Goal: Task Accomplishment & Management: Manage account settings

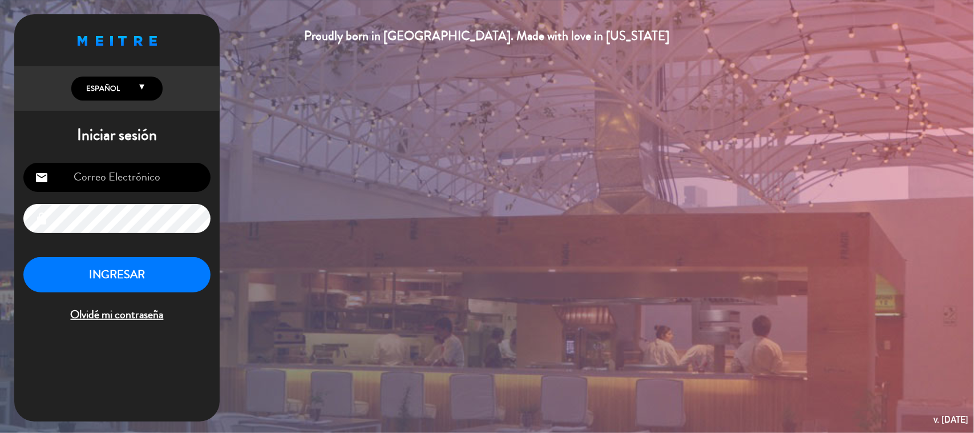
scroll to position [111, 0]
type input "[EMAIL_ADDRESS][DOMAIN_NAME]"
drag, startPoint x: 141, startPoint y: 280, endPoint x: 205, endPoint y: 204, distance: 99.2
click at [143, 280] on button "INGRESAR" at bounding box center [116, 275] width 187 height 36
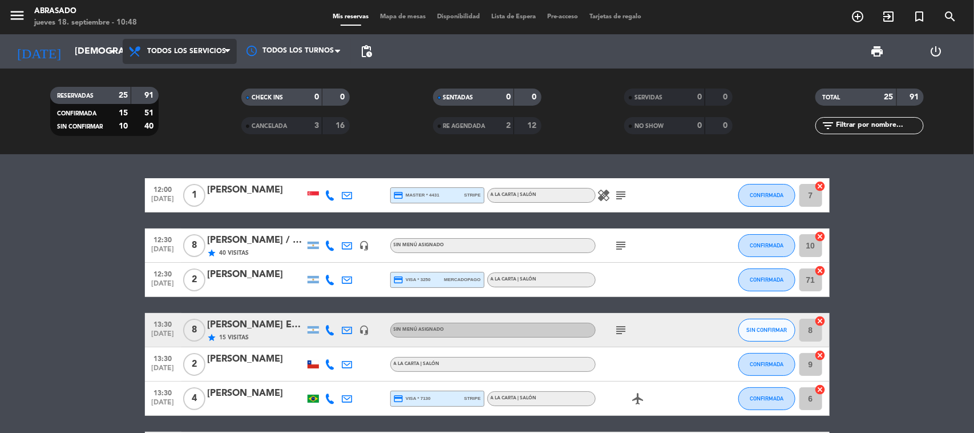
click at [163, 50] on span "Todos los servicios" at bounding box center [186, 51] width 79 height 8
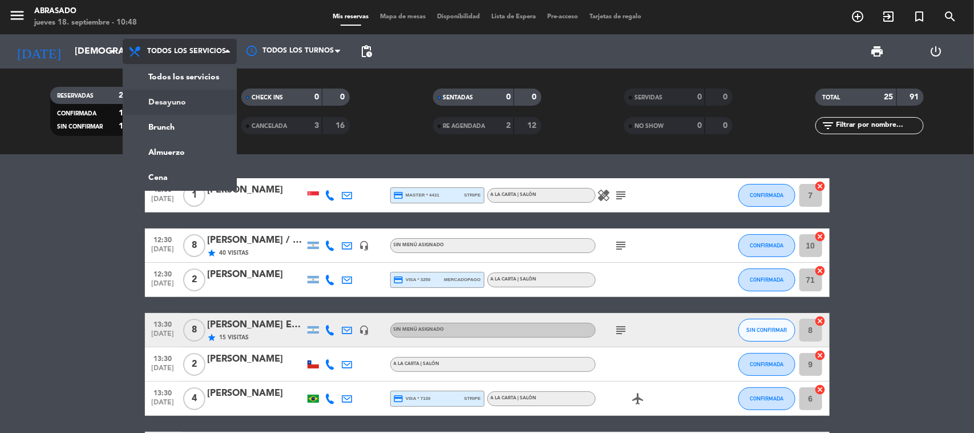
click at [155, 127] on div "menu Abrasado [DATE] 18. septiembre - 10:48 Mis reservas Mapa de mesas Disponib…" at bounding box center [487, 77] width 974 height 154
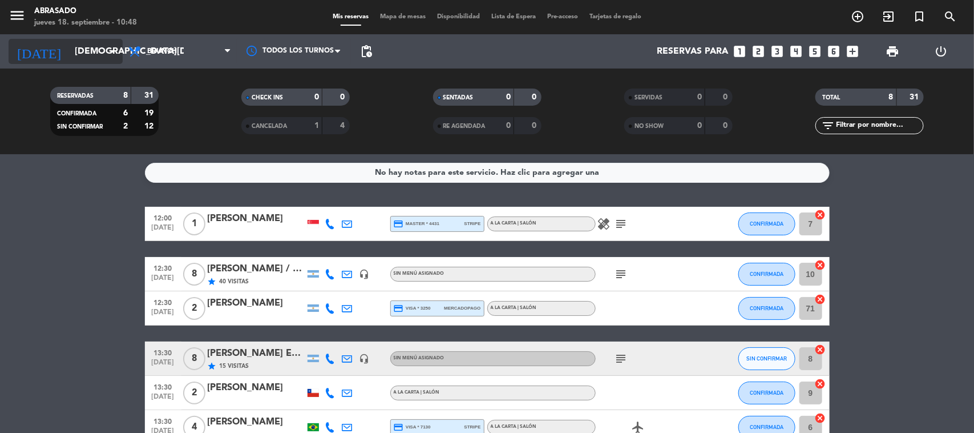
click at [94, 52] on input "[DEMOGRAPHIC_DATA][DATE]" at bounding box center [129, 52] width 120 height 22
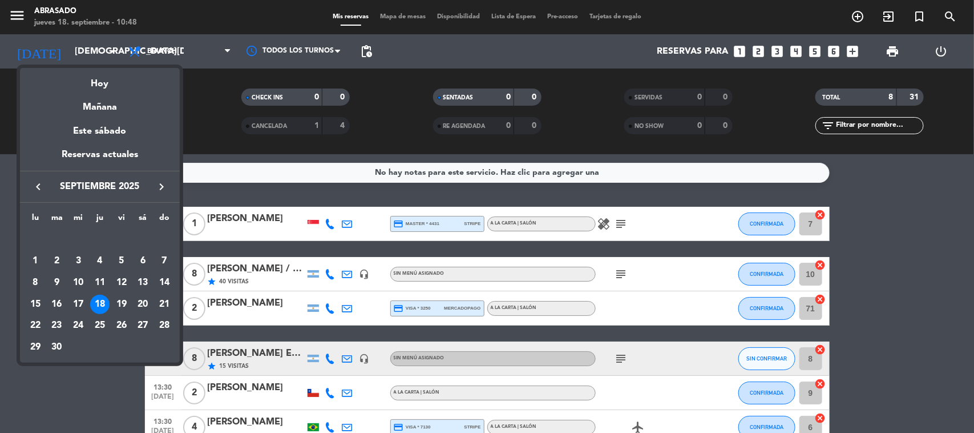
click at [149, 47] on div at bounding box center [487, 216] width 974 height 433
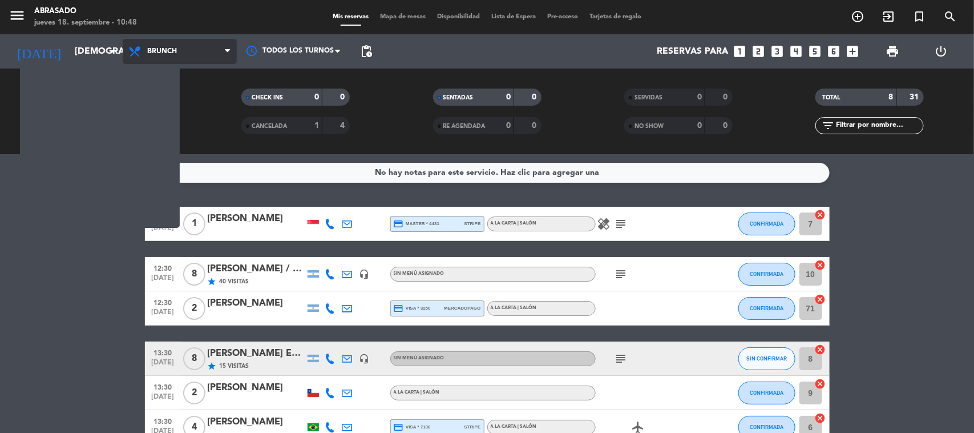
click at [148, 56] on span "Brunch" at bounding box center [180, 51] width 114 height 25
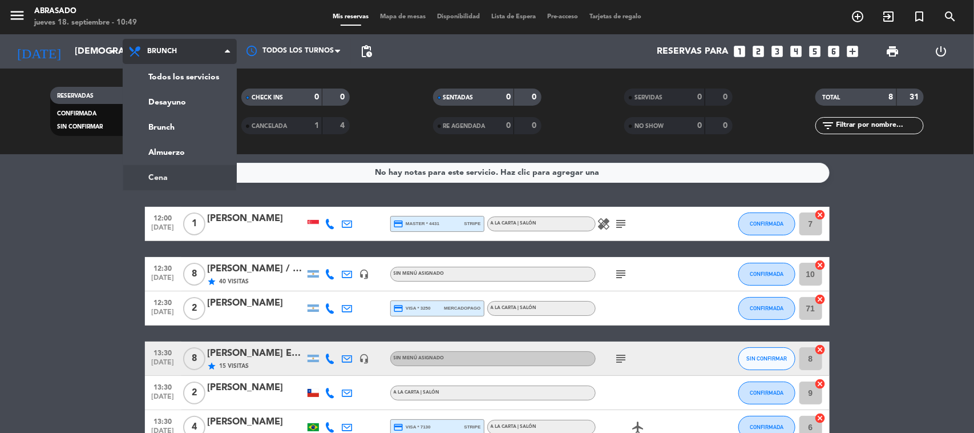
click at [147, 170] on ng-component "menu Abrasado [DATE] 18. septiembre - 10:49 Mis reservas Mapa de mesas Disponib…" at bounding box center [487, 216] width 974 height 433
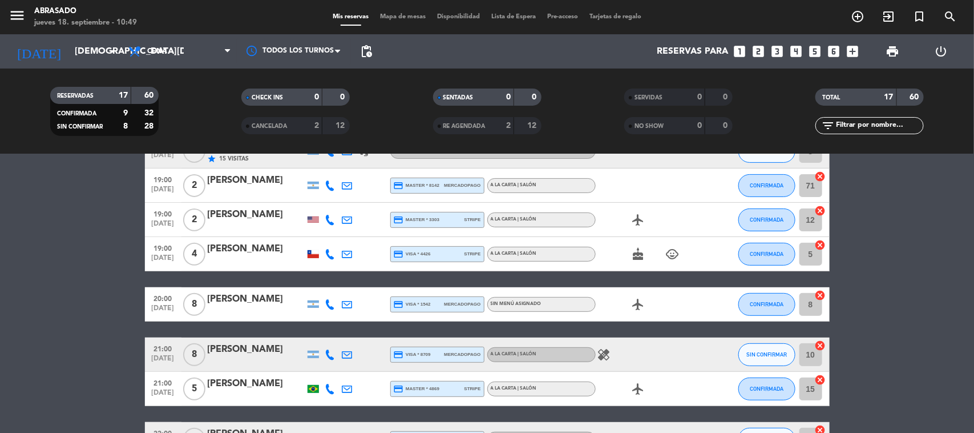
scroll to position [104, 0]
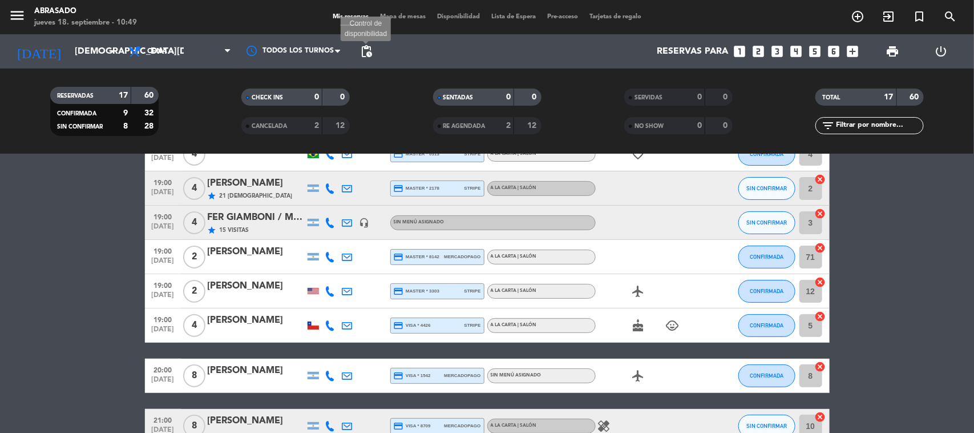
click at [366, 54] on span "pending_actions" at bounding box center [367, 52] width 14 height 14
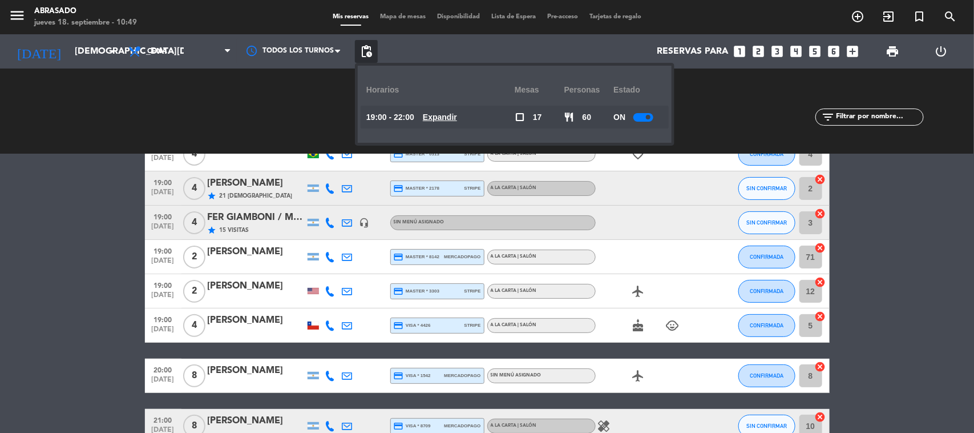
click at [641, 117] on div at bounding box center [644, 117] width 20 height 9
drag, startPoint x: 828, startPoint y: 212, endPoint x: 828, endPoint y: 220, distance: 8.0
click at [779, 212] on div "3 cancel" at bounding box center [813, 222] width 34 height 34
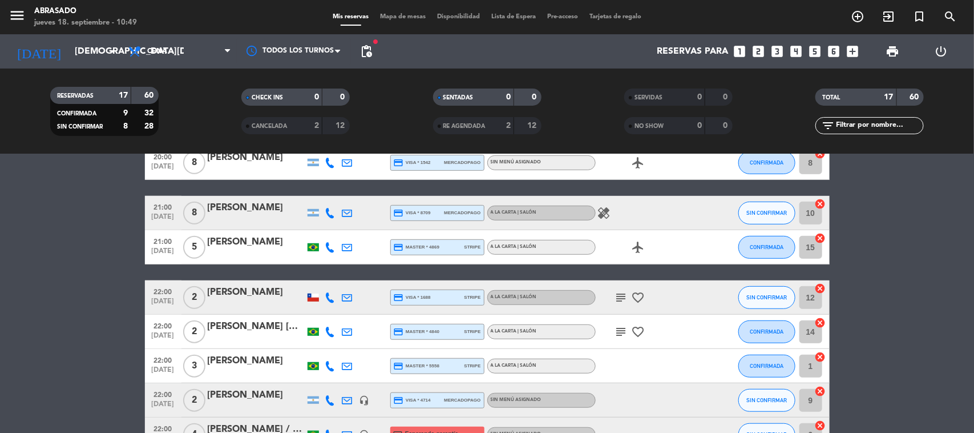
scroll to position [318, 0]
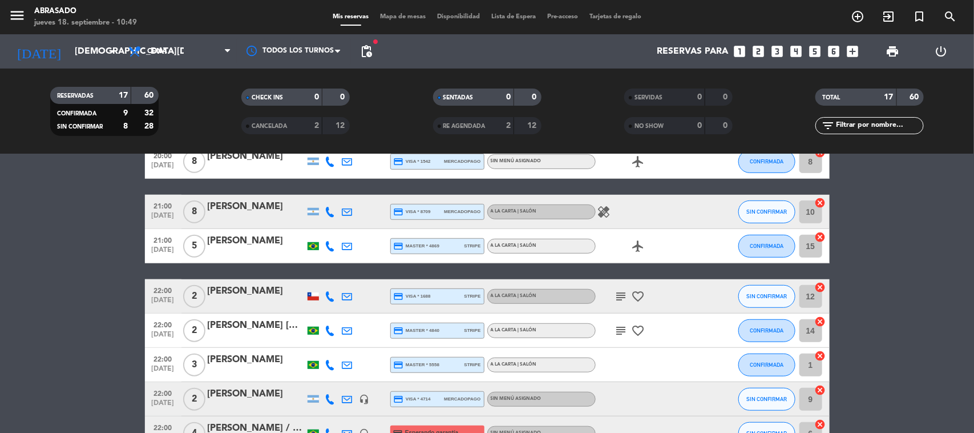
click at [602, 210] on icon "healing" at bounding box center [605, 212] width 14 height 14
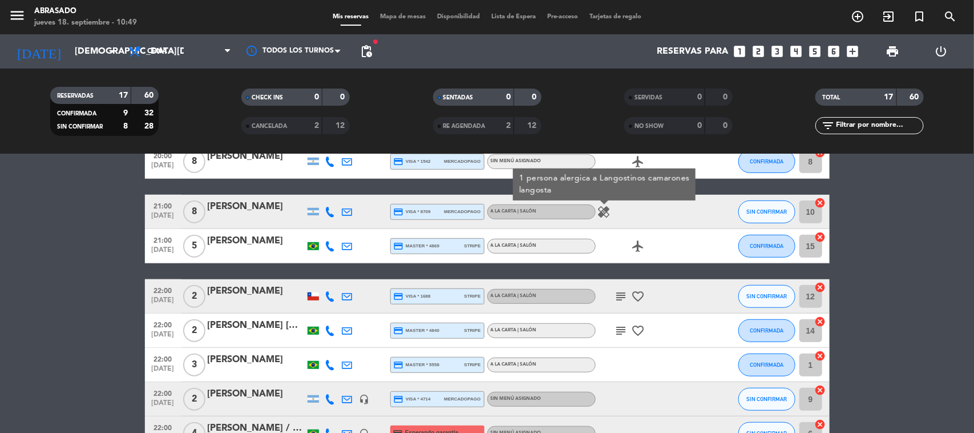
click at [601, 209] on icon "healing" at bounding box center [605, 212] width 14 height 14
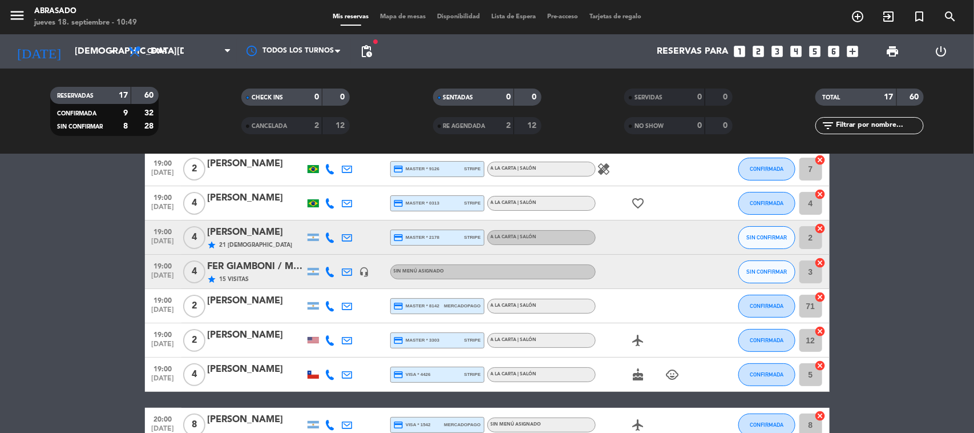
scroll to position [33, 0]
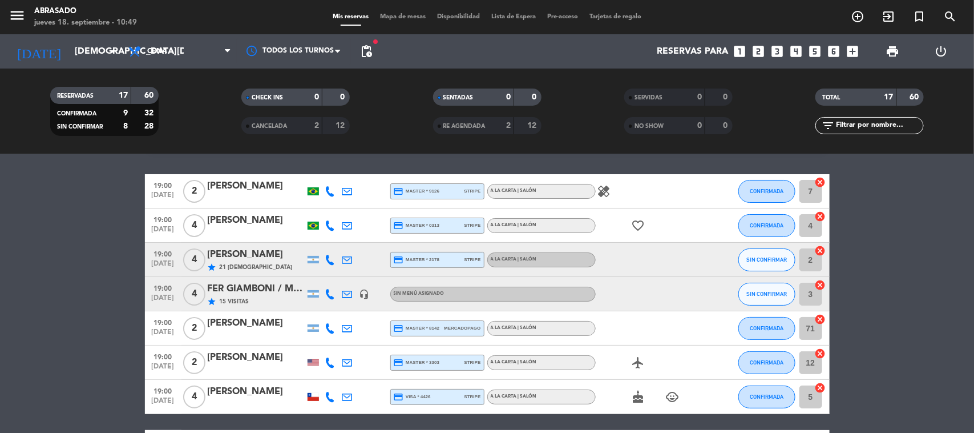
click at [348, 289] on icon at bounding box center [347, 294] width 10 height 10
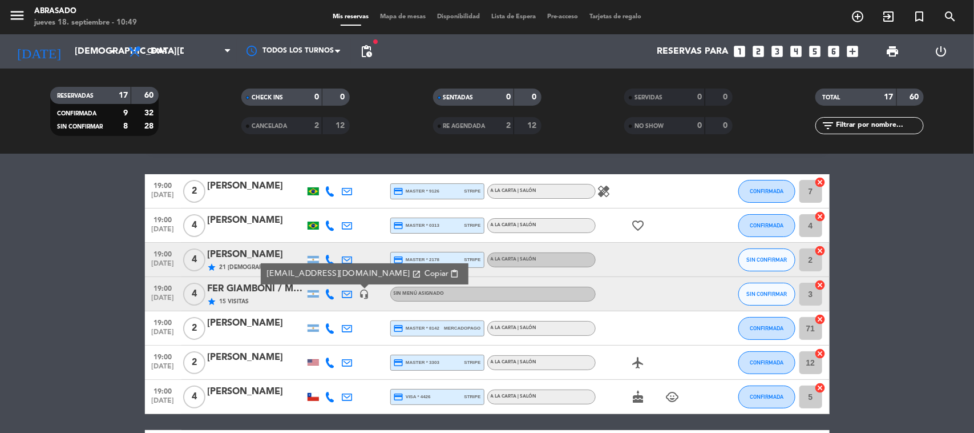
click at [348, 292] on icon at bounding box center [347, 294] width 10 height 10
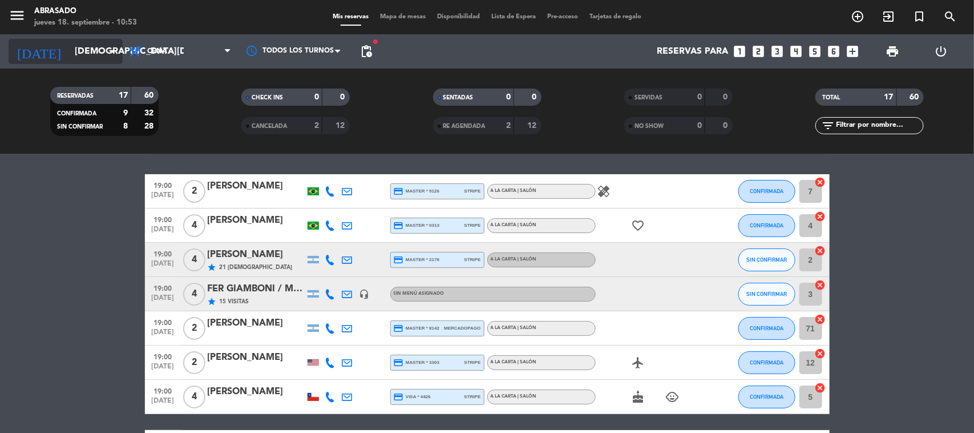
click at [70, 57] on input "[DEMOGRAPHIC_DATA][DATE]" at bounding box center [129, 52] width 120 height 22
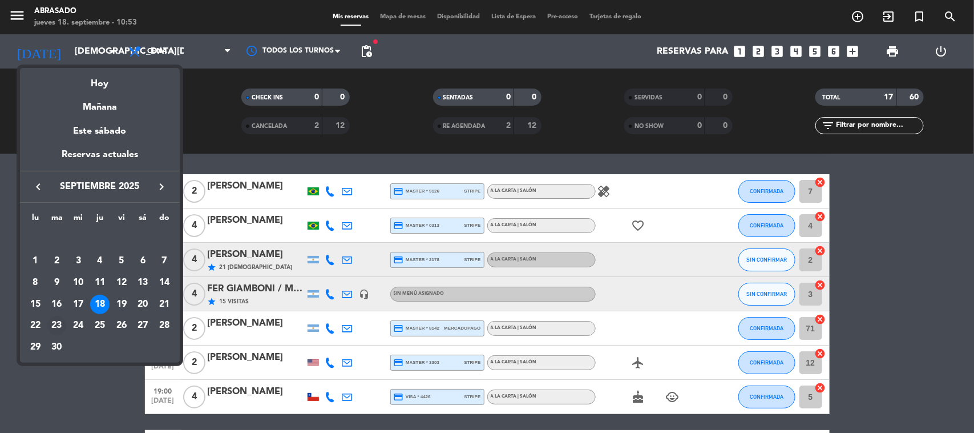
click at [49, 326] on div "23" at bounding box center [56, 325] width 19 height 19
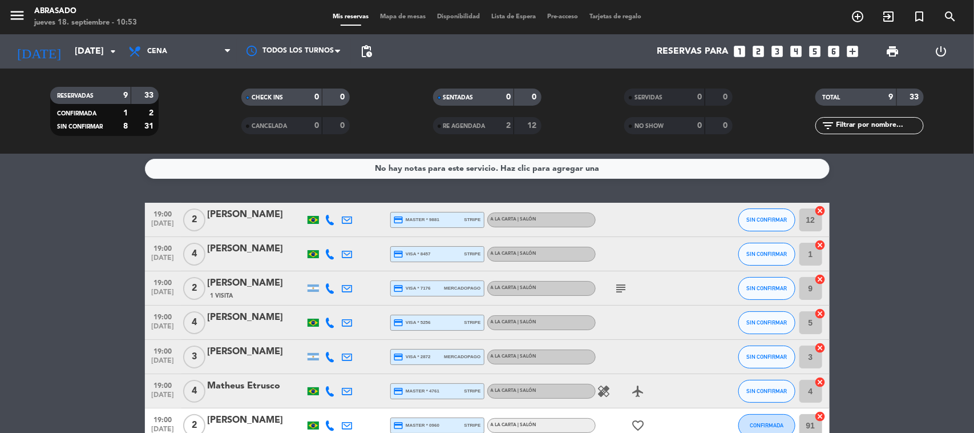
scroll to position [0, 0]
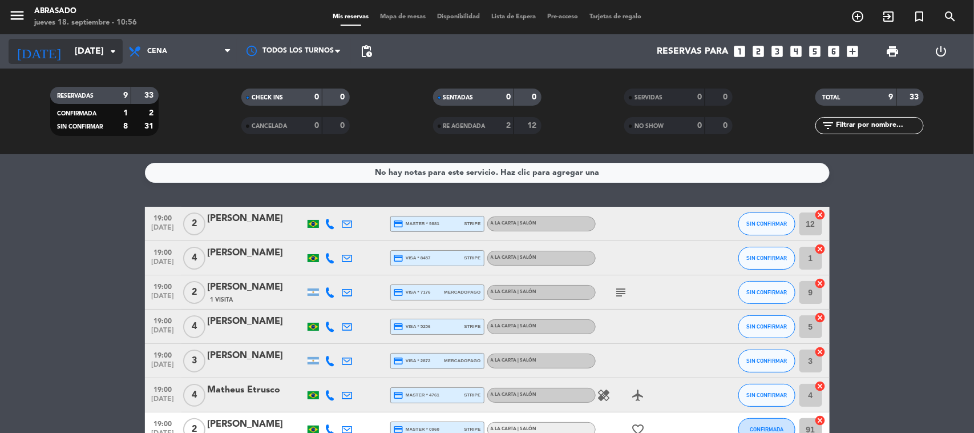
click at [99, 45] on input "[DATE]" at bounding box center [129, 52] width 120 height 22
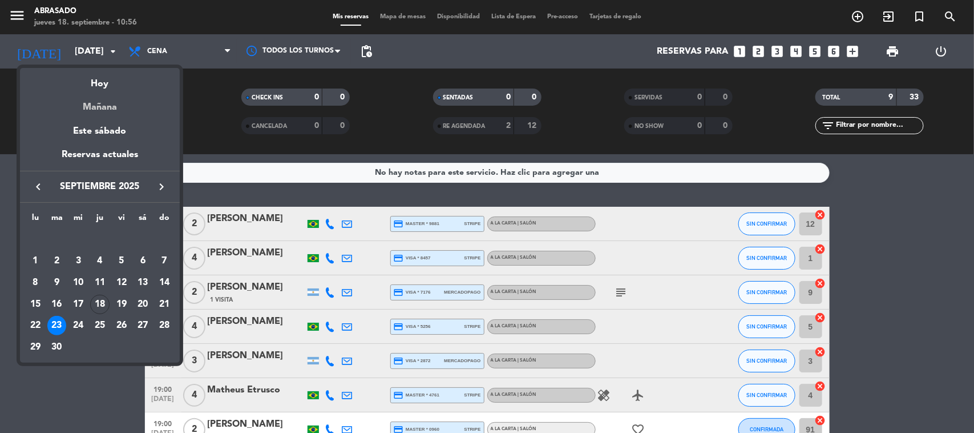
click at [104, 104] on div "Mañana" at bounding box center [100, 102] width 160 height 23
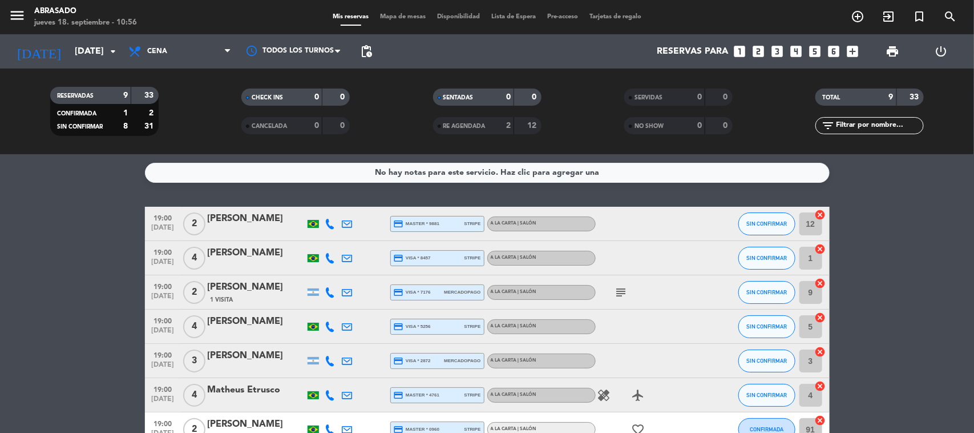
type input "[DATE]"
click at [130, 47] on icon at bounding box center [136, 52] width 17 height 14
click at [167, 27] on div "menu Abrasado [DATE] 18. septiembre - 10:56" at bounding box center [122, 17] width 244 height 27
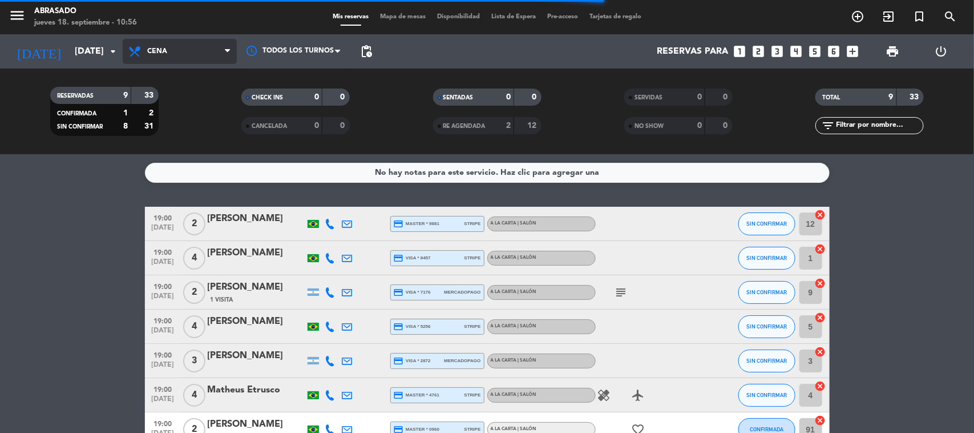
click at [171, 53] on span "Cena" at bounding box center [180, 51] width 114 height 25
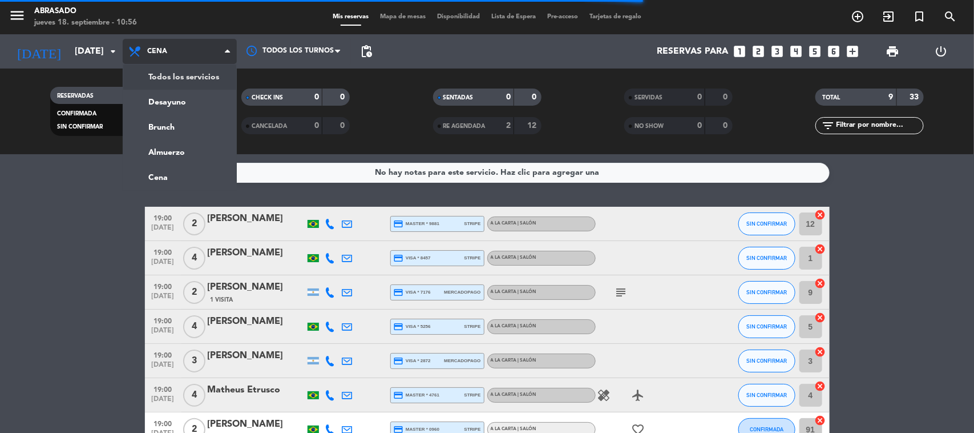
click at [172, 77] on div "menu Abrasado [DATE] 18. septiembre - 10:56 Mis reservas Mapa de mesas Disponib…" at bounding box center [487, 77] width 974 height 154
